Goal: Task Accomplishment & Management: Complete application form

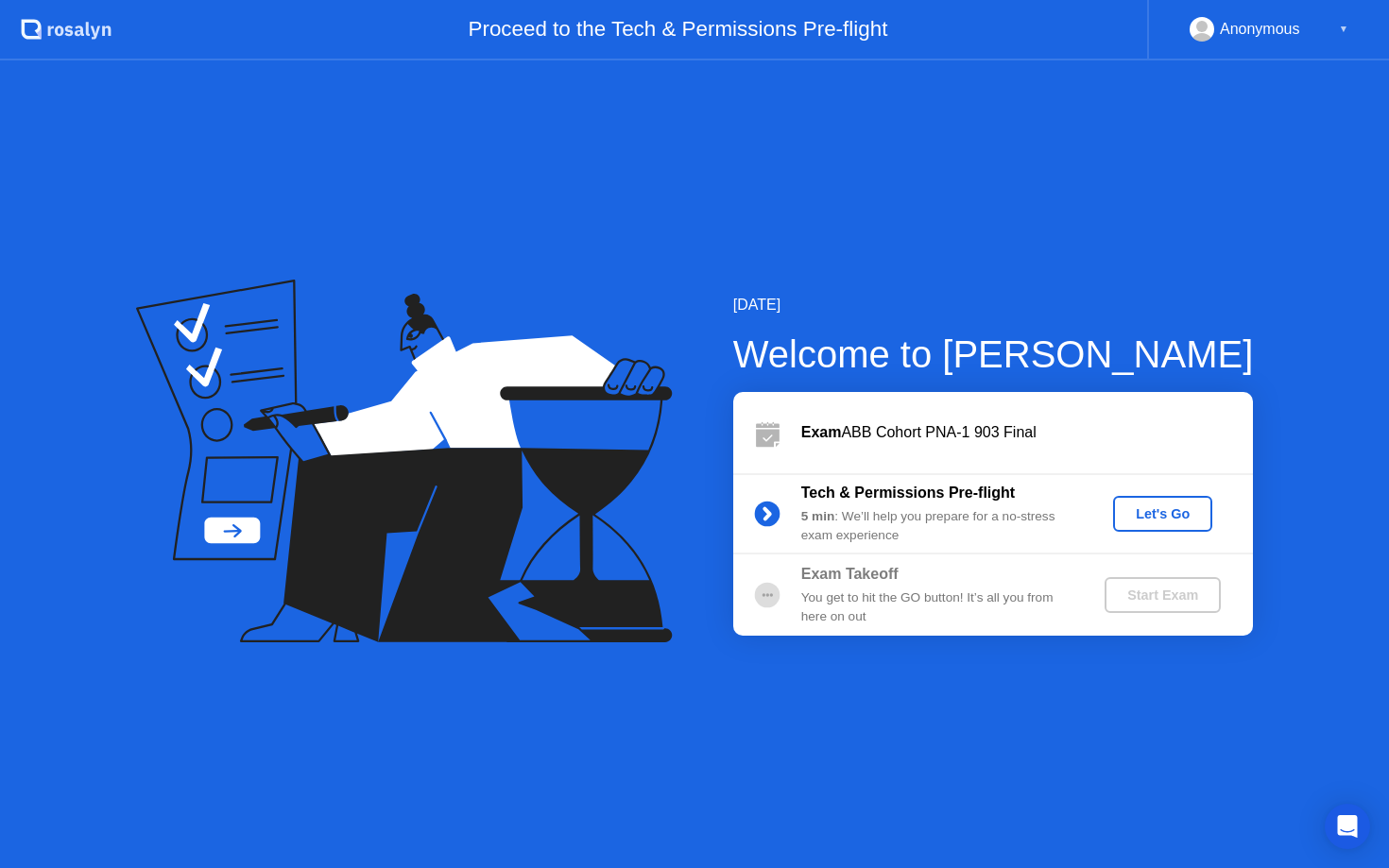
click at [1148, 502] on button "Let's Go" at bounding box center [1163, 514] width 99 height 36
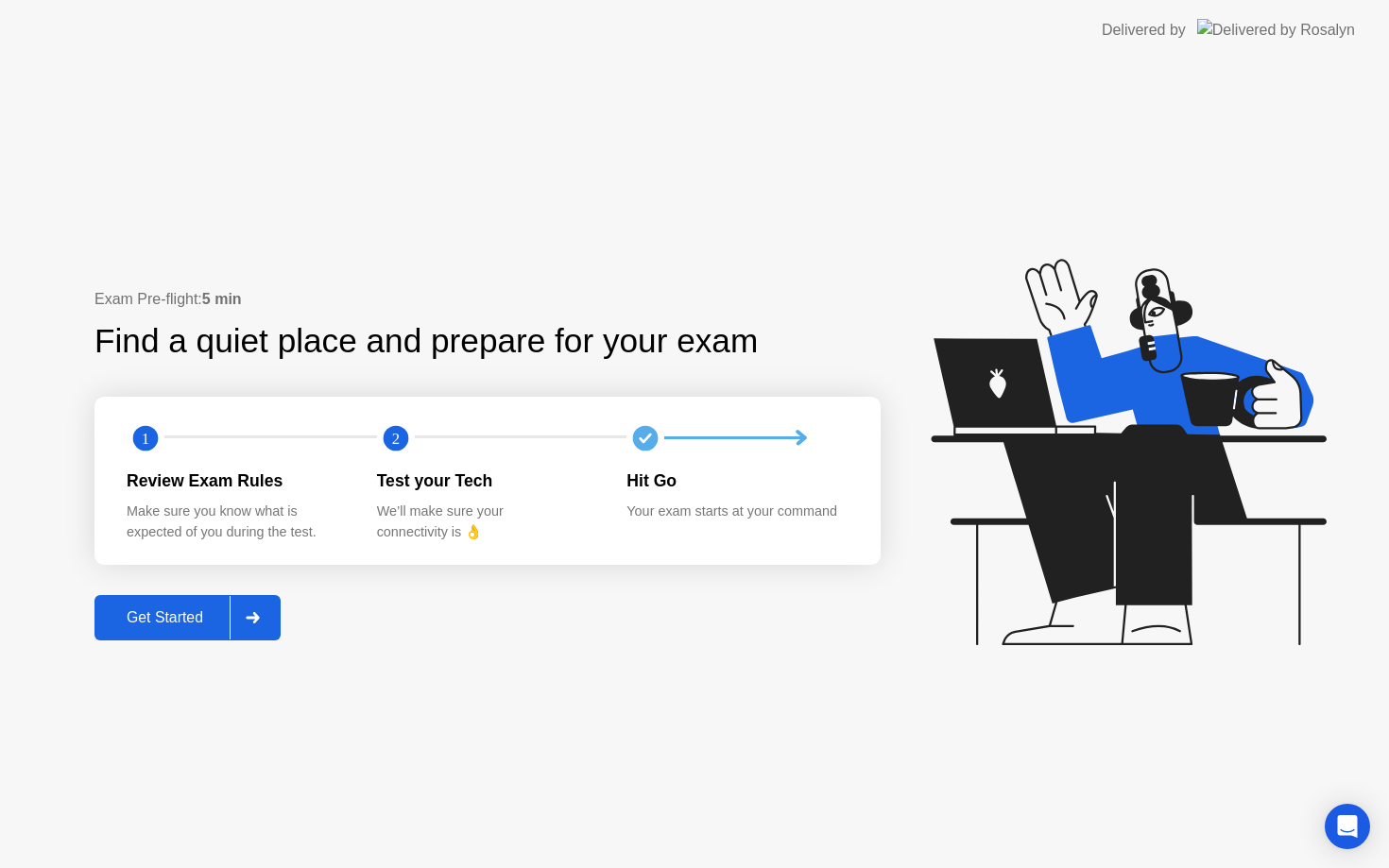
click at [178, 630] on button "Get Started" at bounding box center [187, 618] width 186 height 46
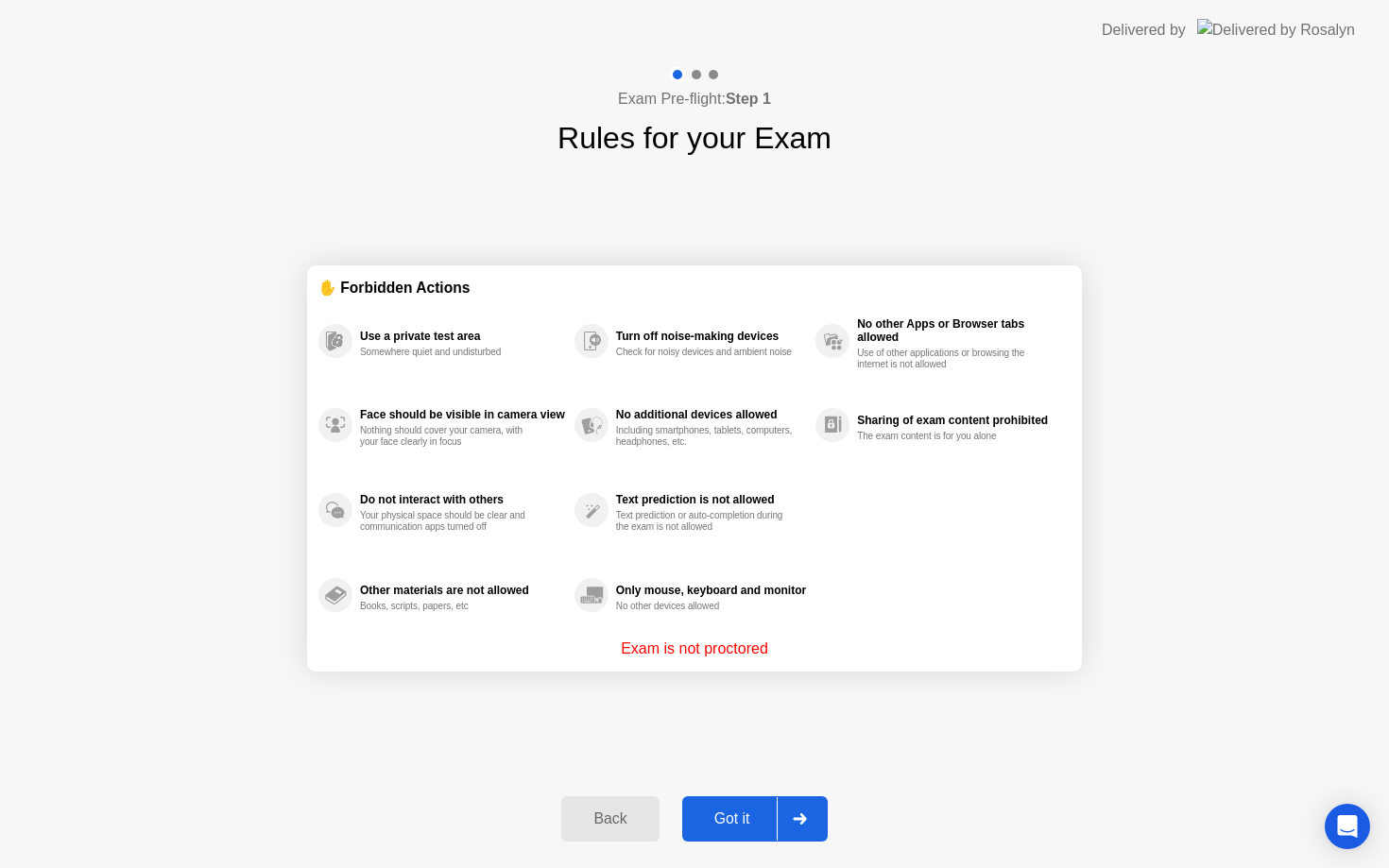
click at [729, 813] on div "Got it" at bounding box center [732, 819] width 89 height 17
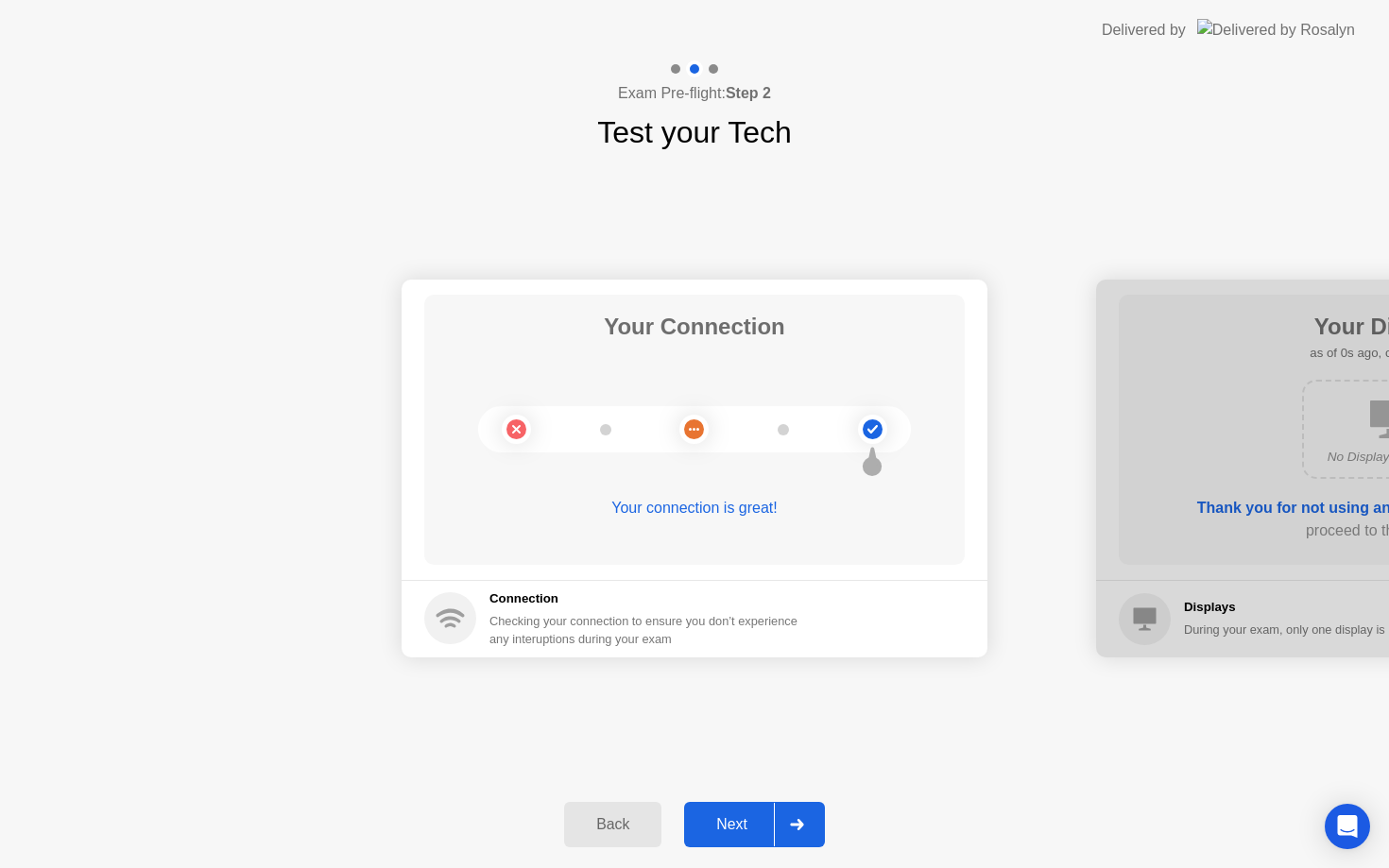
click at [729, 813] on button "Next" at bounding box center [755, 825] width 141 height 46
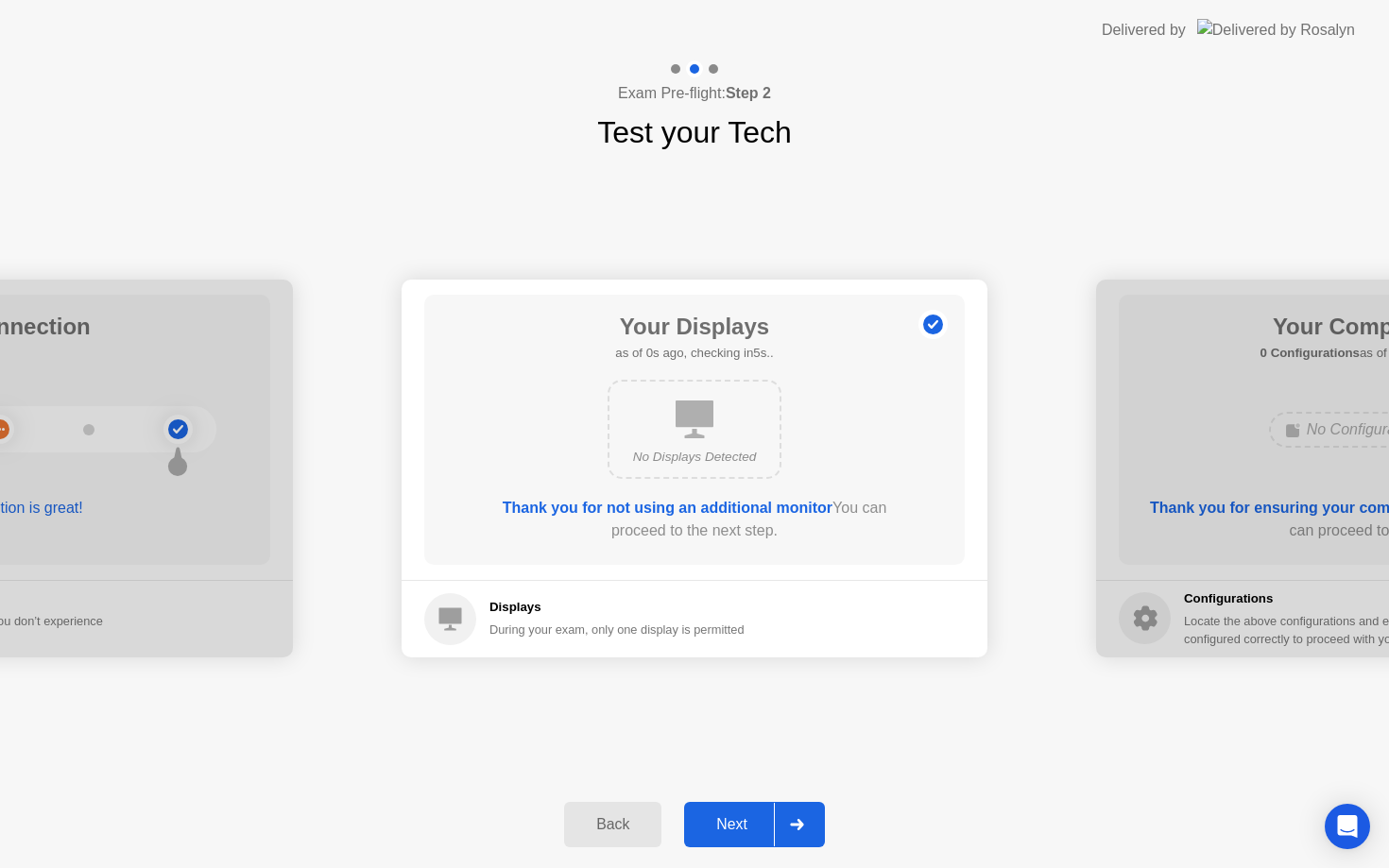
click at [729, 813] on button "Next" at bounding box center [755, 825] width 141 height 46
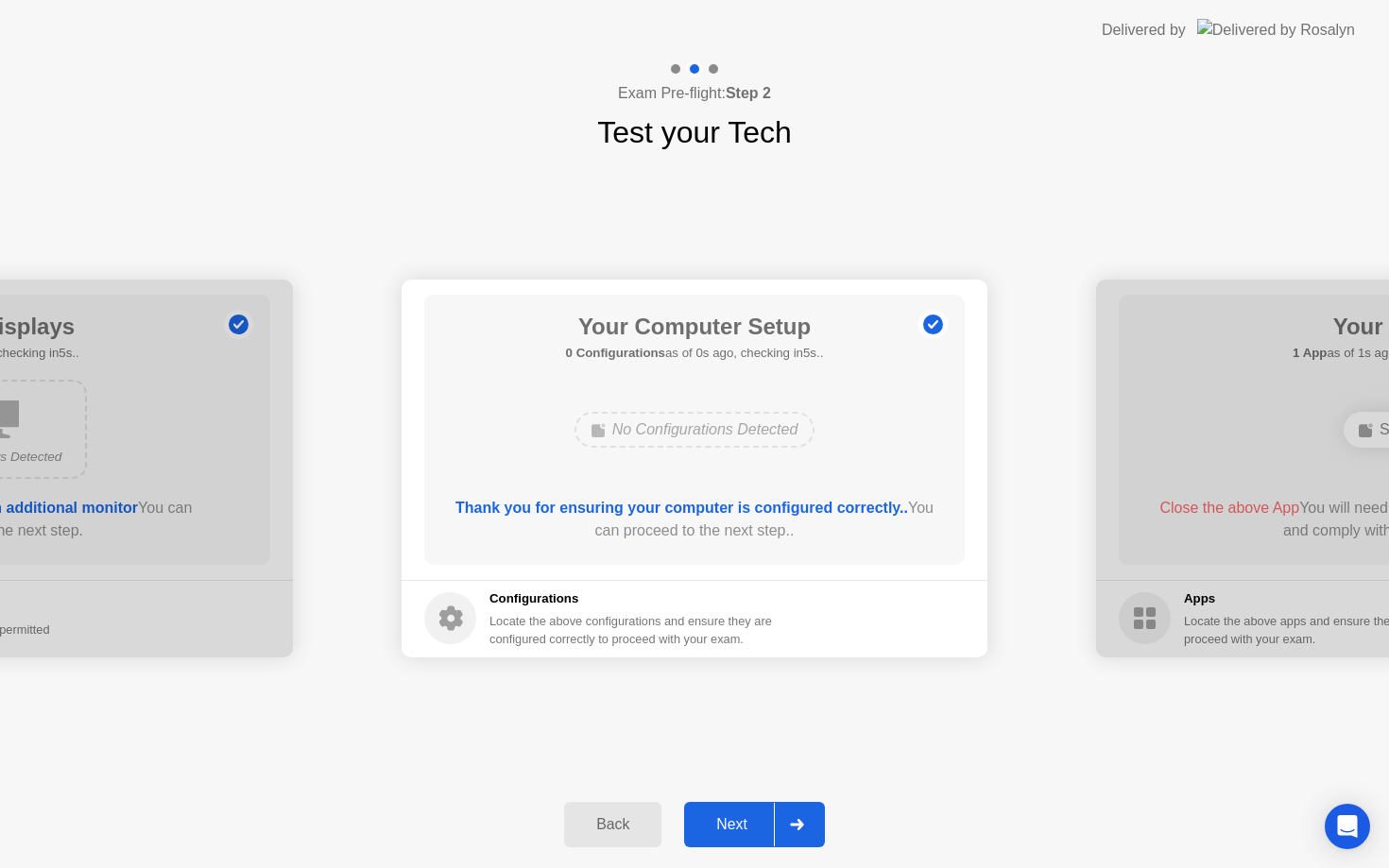
click at [729, 813] on button "Next" at bounding box center [755, 825] width 141 height 46
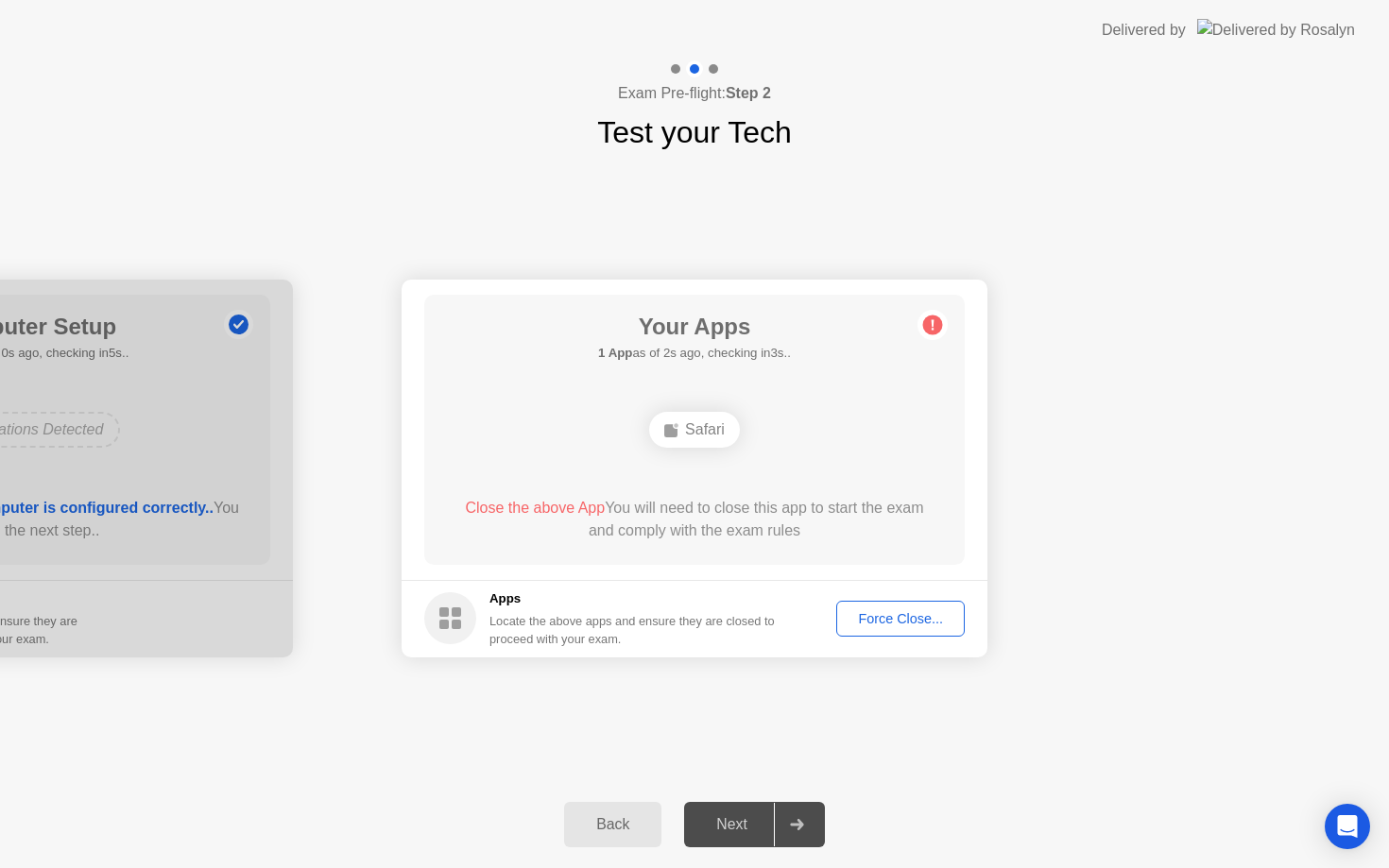
click at [935, 614] on div "Force Close..." at bounding box center [901, 619] width 115 height 15
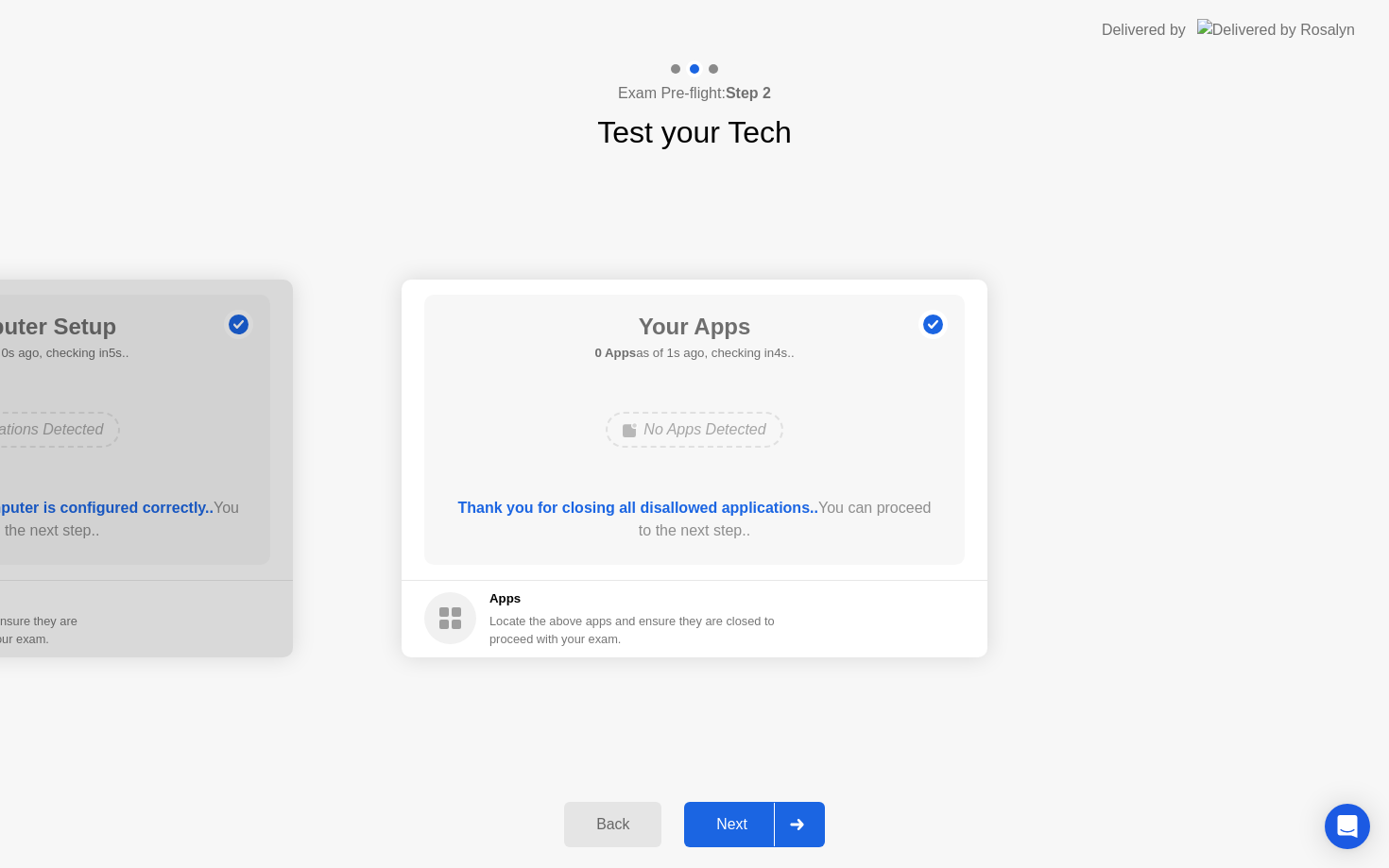
click at [736, 824] on div "Next" at bounding box center [732, 825] width 84 height 17
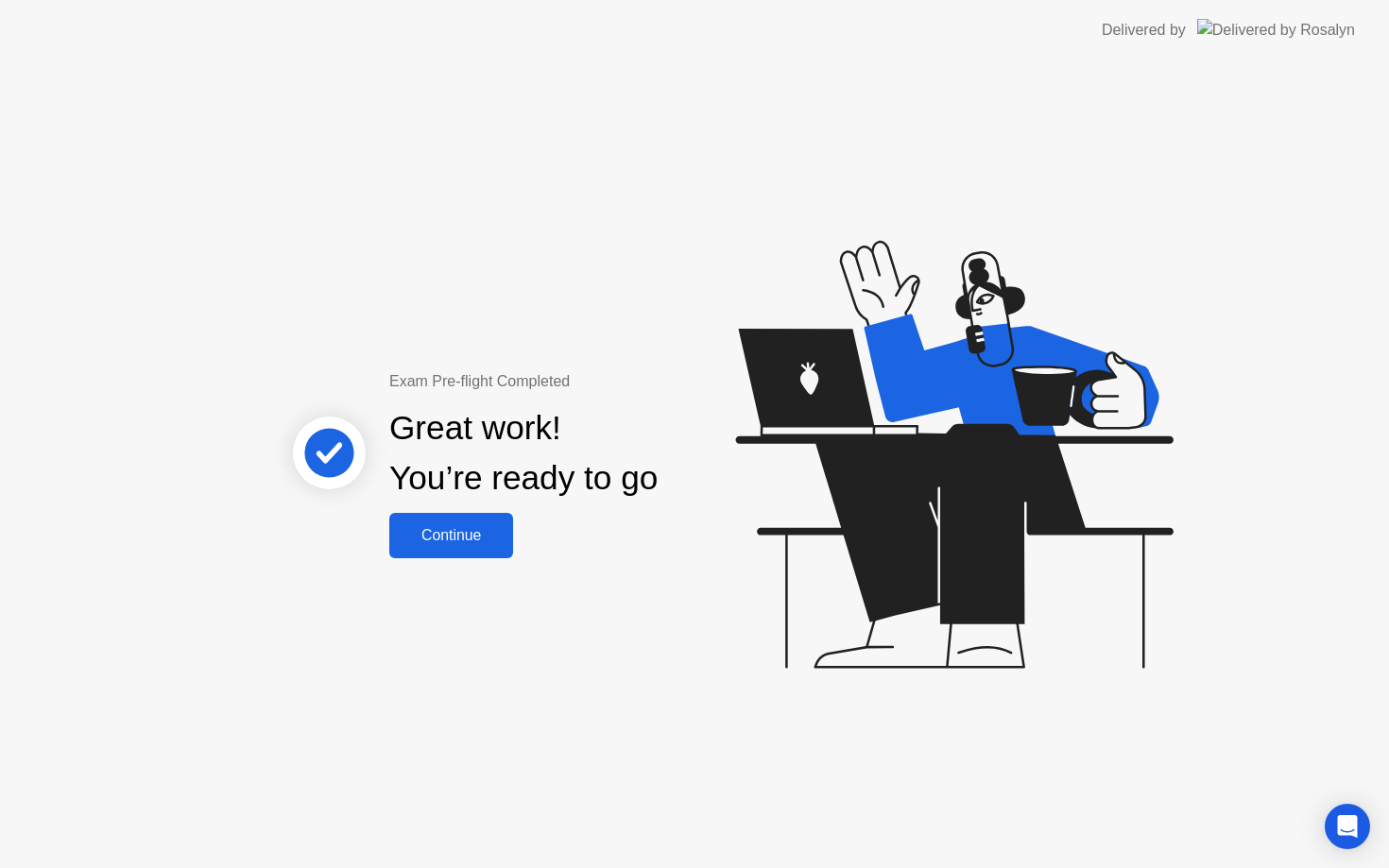
click at [473, 551] on button "Continue" at bounding box center [451, 536] width 124 height 46
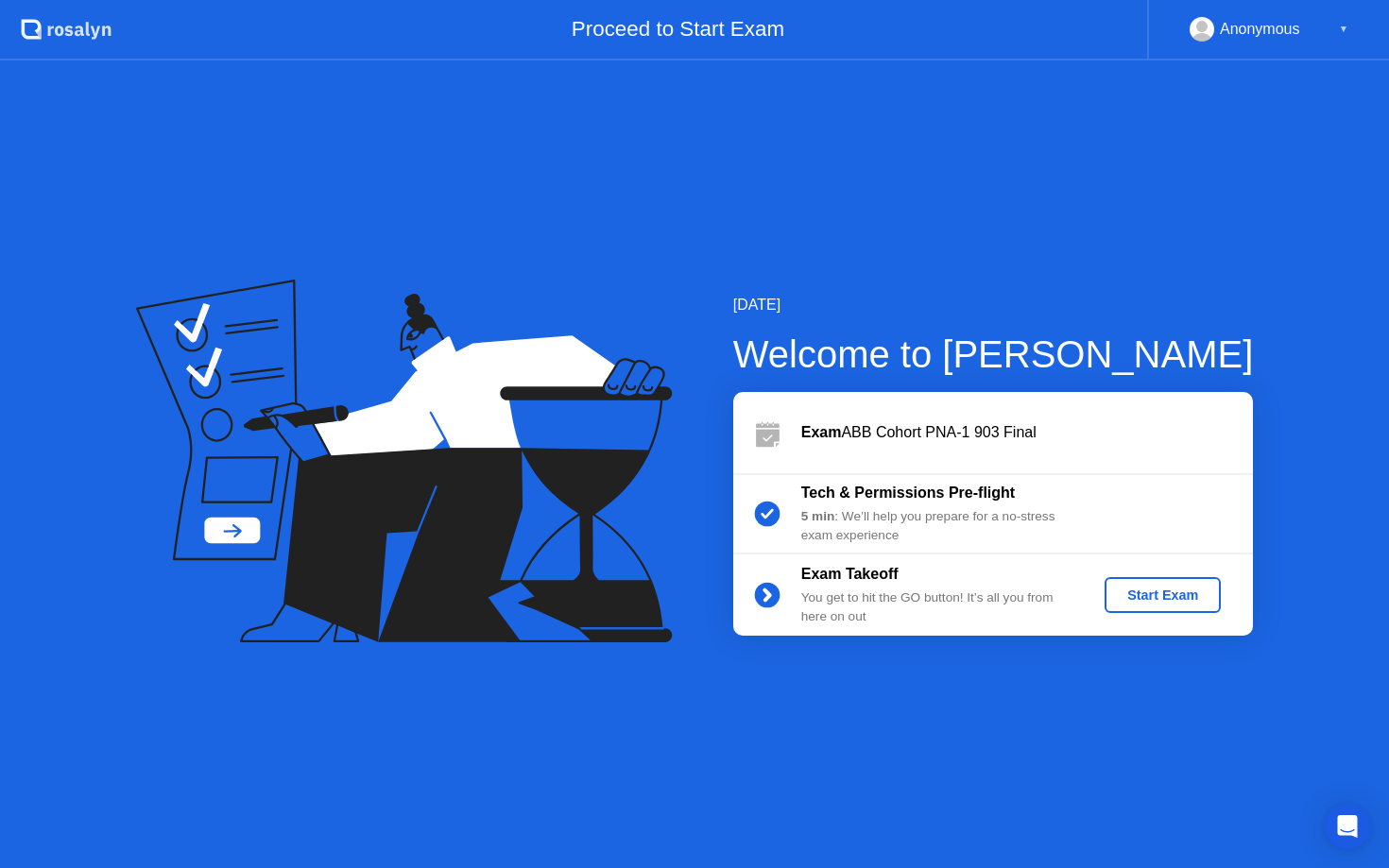
click at [1192, 593] on div "Start Exam" at bounding box center [1163, 595] width 101 height 15
